Goal: Find specific page/section: Find specific page/section

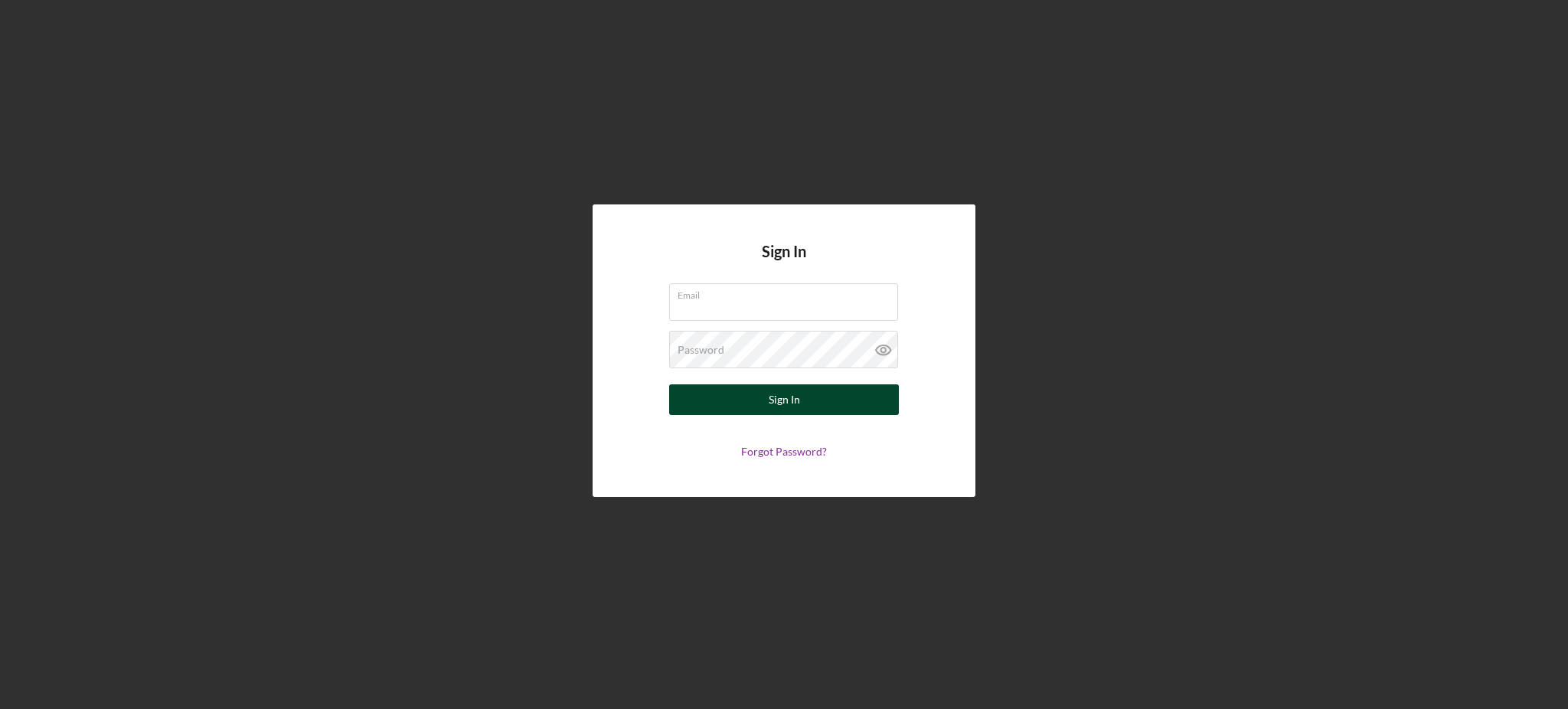
type input "[PERSON_NAME][EMAIL_ADDRESS][DOMAIN_NAME]"
click at [789, 401] on div "Sign In" at bounding box center [784, 400] width 31 height 31
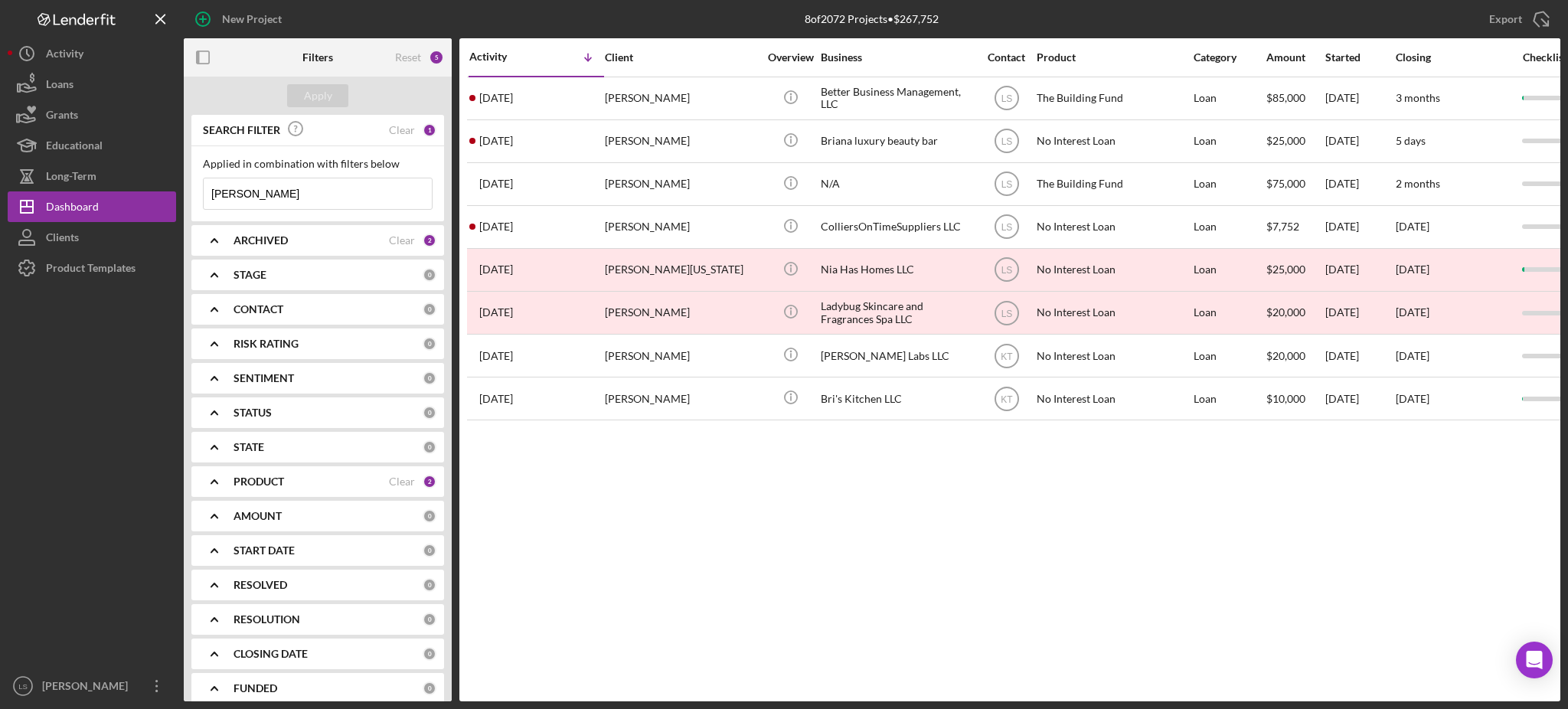
drag, startPoint x: 339, startPoint y: 190, endPoint x: 6, endPoint y: 111, distance: 342.2
click at [1, 116] on div "New Project 8 of 2072 Projects • $267,752 [PERSON_NAME] Export Icon/Export Filt…" at bounding box center [784, 354] width 1568 height 709
type input "[PERSON_NAME]"
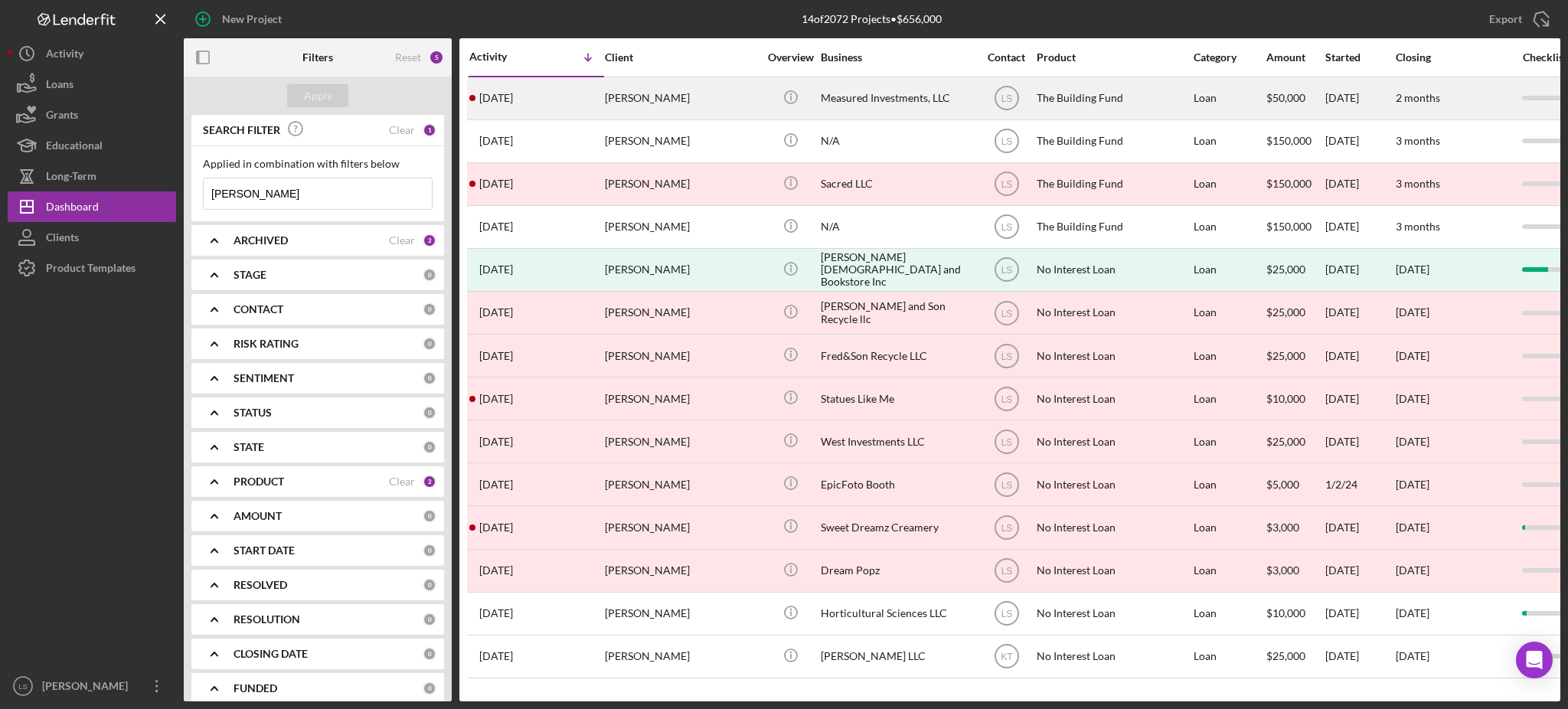
click at [921, 101] on div "Measured Investments, LLC" at bounding box center [898, 99] width 154 height 41
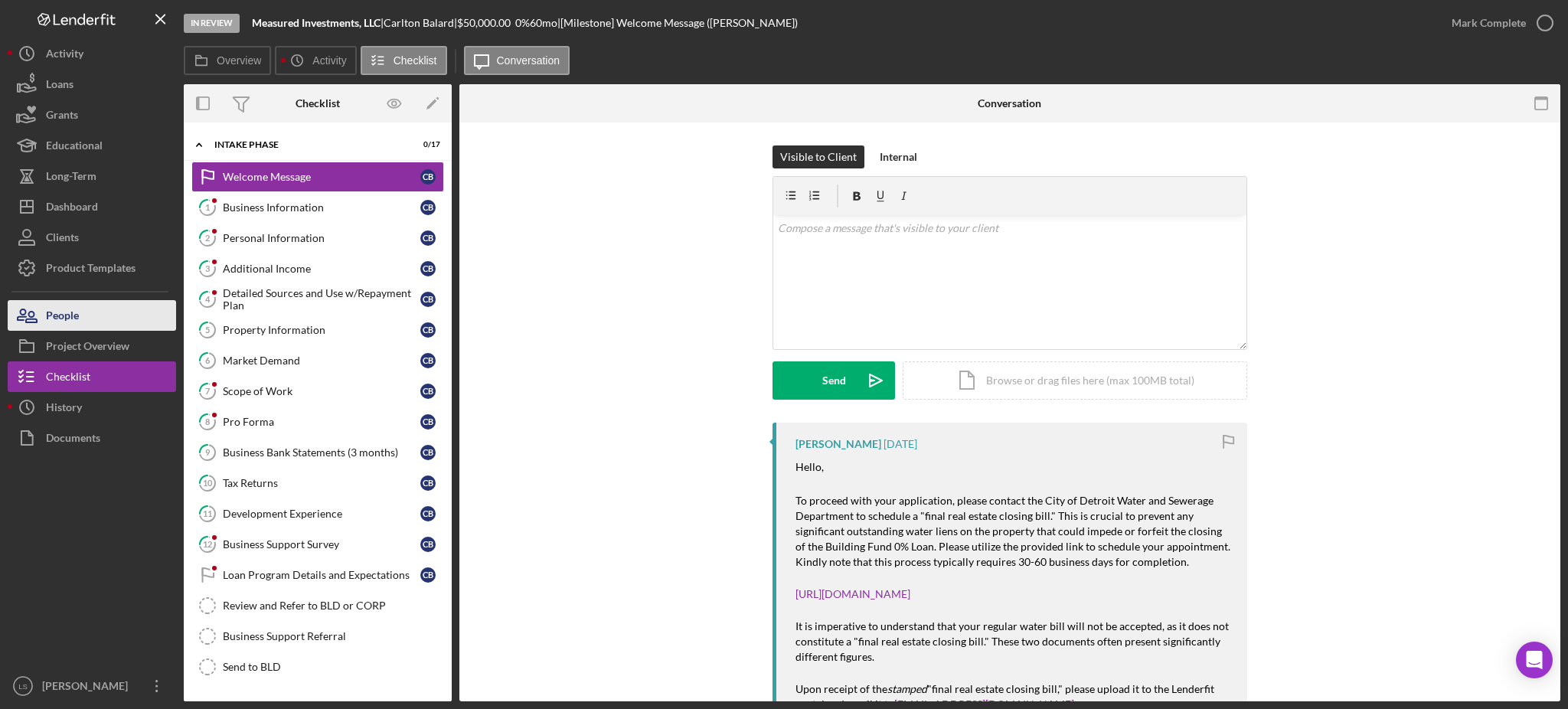
drag, startPoint x: 65, startPoint y: 347, endPoint x: 74, endPoint y: 326, distance: 22.8
click at [65, 346] on div "Project Overview" at bounding box center [88, 348] width 83 height 35
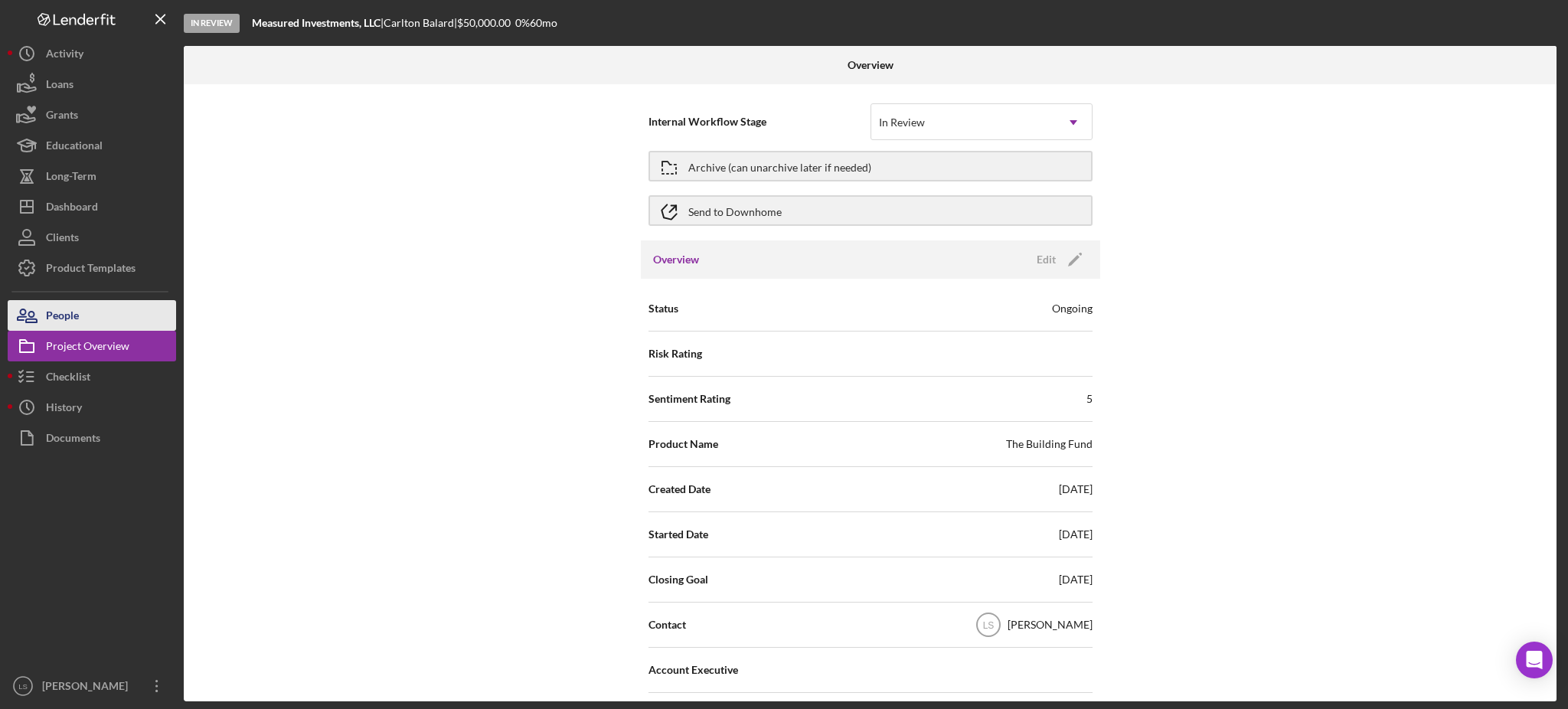
click at [75, 326] on div "People" at bounding box center [63, 318] width 33 height 35
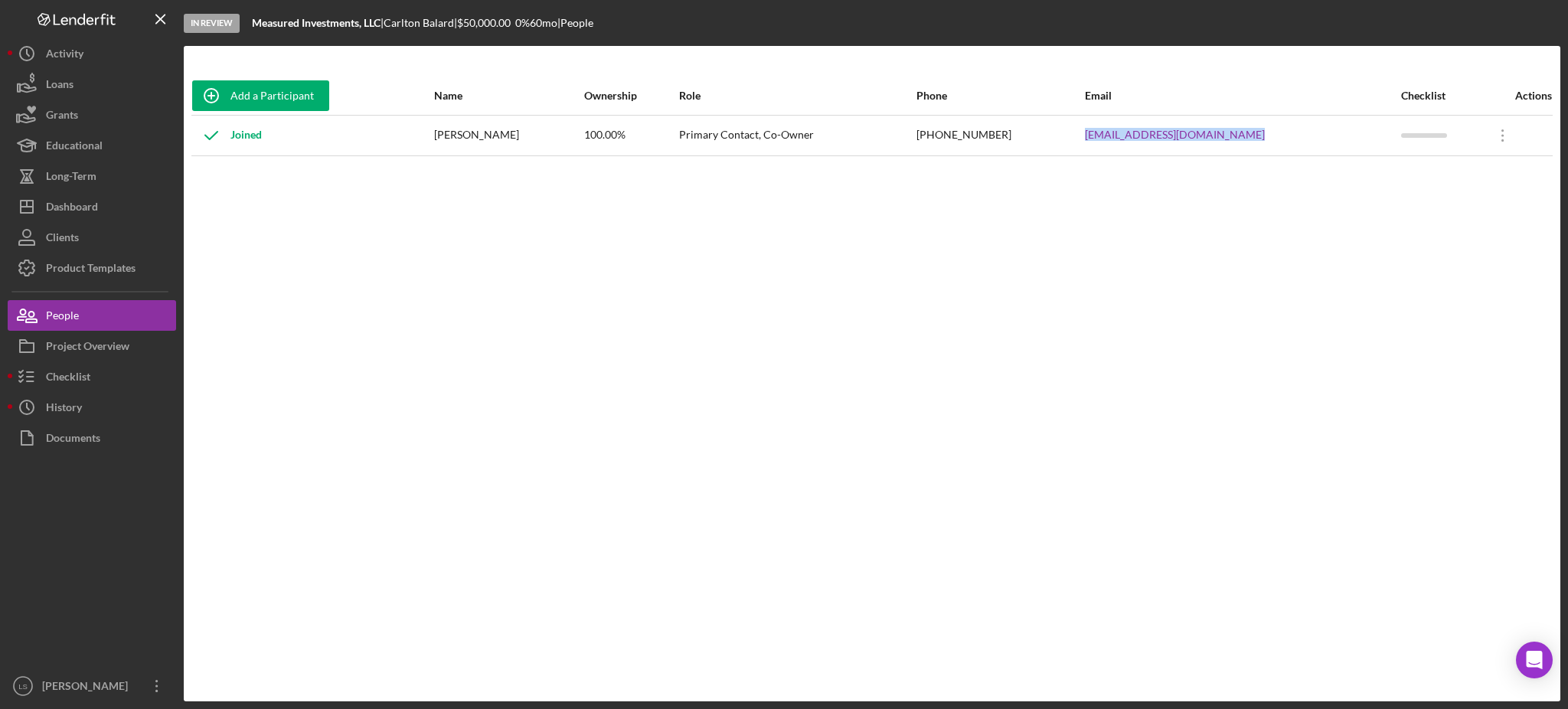
drag, startPoint x: 1093, startPoint y: 155, endPoint x: 1049, endPoint y: 153, distance: 44.0
click at [1049, 153] on tr "Joined [PERSON_NAME] 100.00% Primary Contact, Co-Owner [PHONE_NUMBER] [EMAIL_AD…" at bounding box center [871, 135] width 1361 height 41
